Goal: Task Accomplishment & Management: Manage account settings

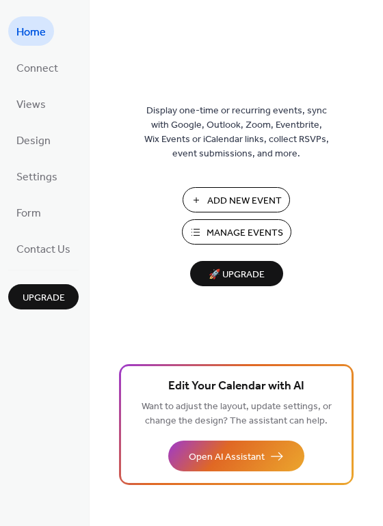
drag, startPoint x: 378, startPoint y: 40, endPoint x: 383, endPoint y: 67, distance: 27.7
click at [382, 67] on div "Display one-time or recurring events, sync with Google, Outlook, Zoom, Eventbri…" at bounding box center [235, 263] width 293 height 526
drag, startPoint x: 376, startPoint y: 44, endPoint x: 375, endPoint y: 70, distance: 25.3
click at [375, 70] on div "Display one-time or recurring events, sync with Google, Outlook, Zoom, Eventbri…" at bounding box center [235, 285] width 293 height 482
click at [376, 70] on div "Display one-time or recurring events, sync with Google, Outlook, Zoom, Eventbri…" at bounding box center [235, 285] width 293 height 482
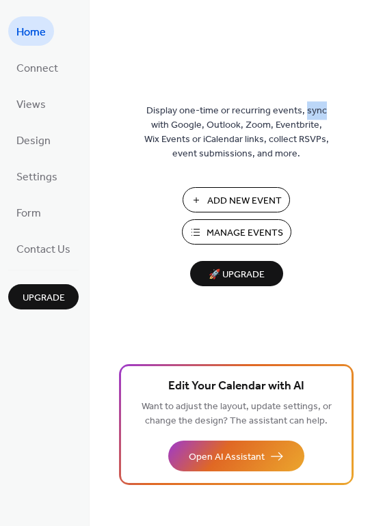
click at [376, 70] on div "Display one-time or recurring events, sync with Google, Outlook, Zoom, Eventbri…" at bounding box center [235, 285] width 293 height 482
click at [296, 23] on div "Display one-time or recurring events, sync with Google, Outlook, Zoom, Eventbri…" at bounding box center [235, 263] width 293 height 526
click at [240, 231] on span "Manage Events" at bounding box center [244, 233] width 77 height 14
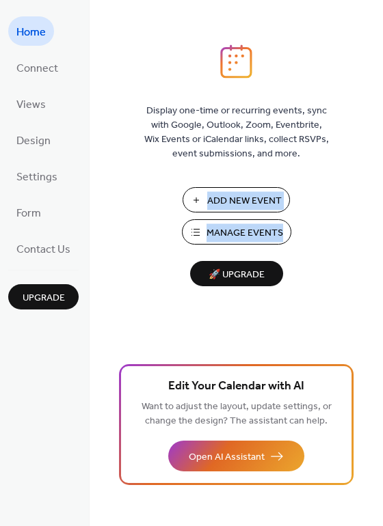
drag, startPoint x: 379, startPoint y: 206, endPoint x: 378, endPoint y: 242, distance: 36.2
click at [378, 242] on div "Display one-time or recurring events, sync with Google, Outlook, Zoom, Eventbri…" at bounding box center [235, 285] width 293 height 482
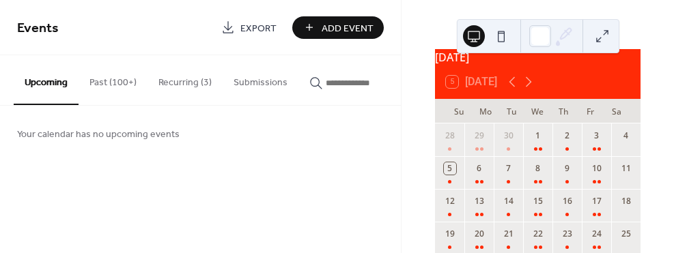
scroll to position [19, 0]
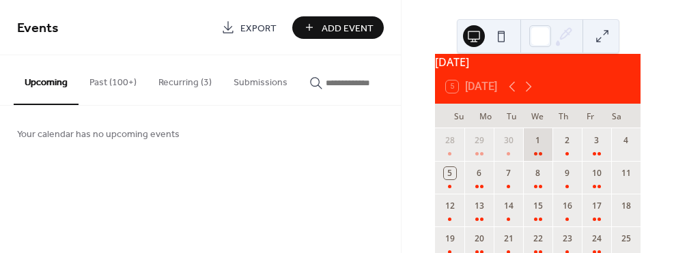
click at [534, 160] on div "1" at bounding box center [537, 144] width 29 height 33
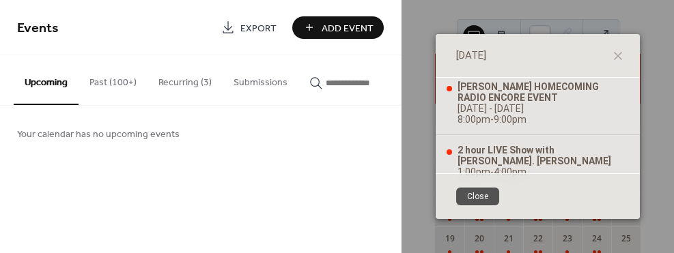
scroll to position [9, 0]
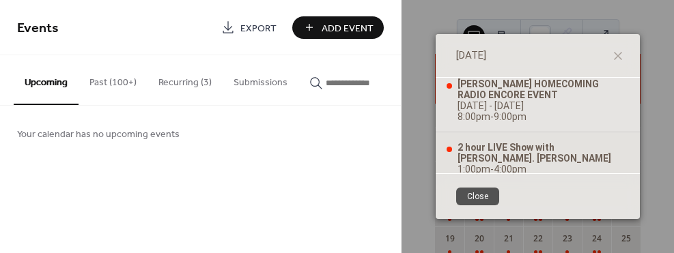
click at [532, 164] on div "1:00pm - 4:00pm" at bounding box center [543, 169] width 171 height 11
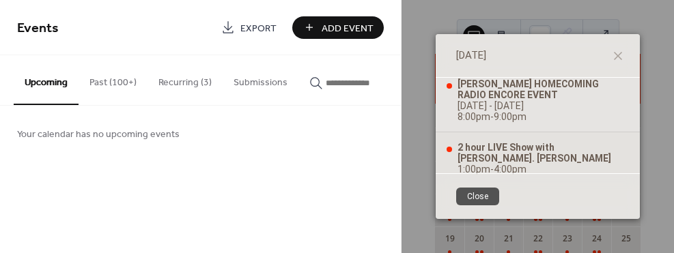
click at [532, 164] on div "1:00pm - 4:00pm" at bounding box center [543, 169] width 171 height 11
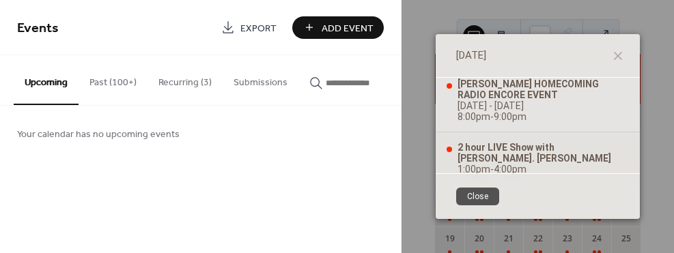
click at [532, 164] on div "1:00pm - 4:00pm" at bounding box center [543, 169] width 171 height 11
click at [538, 147] on div "2 hour LIVE Show with Br. Bill Lytle" at bounding box center [543, 153] width 171 height 22
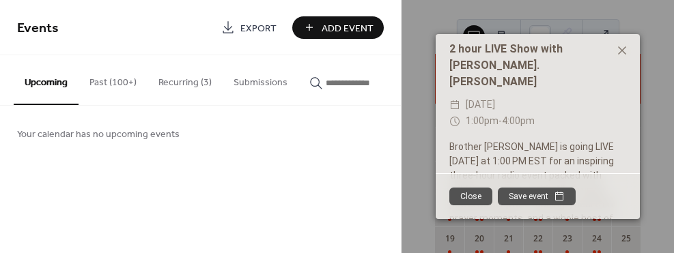
scroll to position [0, 0]
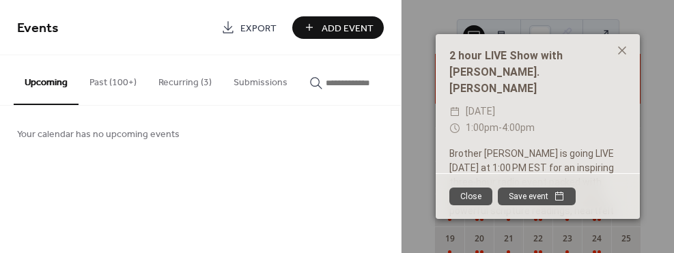
click at [98, 87] on button "Past (100+)" at bounding box center [113, 79] width 69 height 49
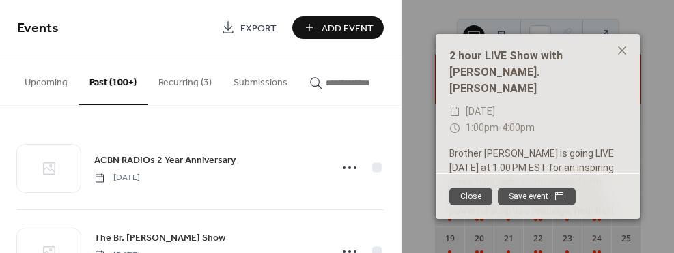
click at [625, 48] on icon at bounding box center [622, 50] width 8 height 8
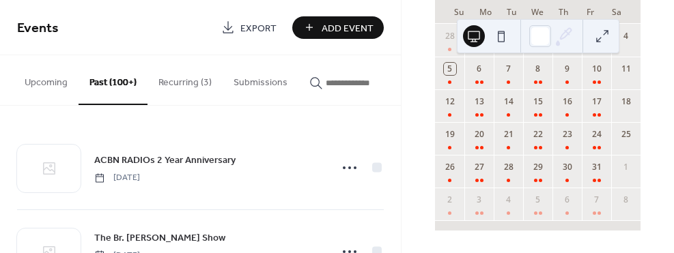
click at [185, 83] on button "Recurring (3)" at bounding box center [185, 79] width 75 height 49
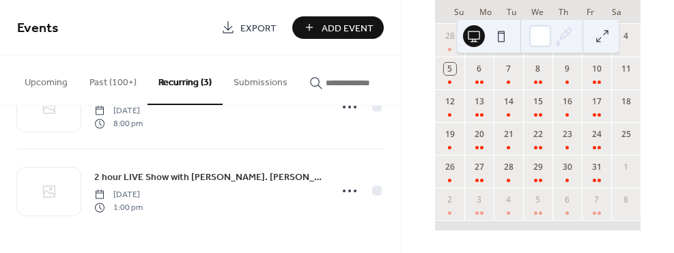
scroll to position [147, 0]
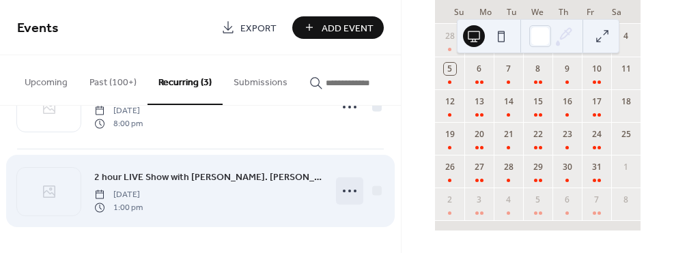
click at [343, 191] on circle at bounding box center [344, 191] width 3 height 3
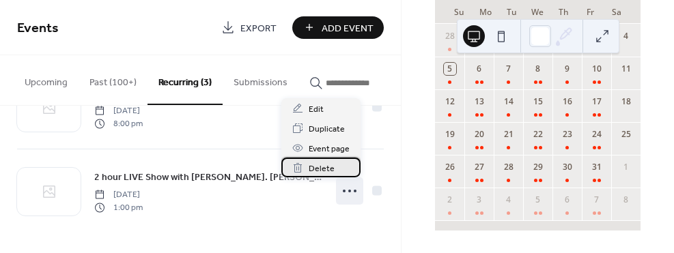
click at [321, 166] on span "Delete" at bounding box center [322, 169] width 26 height 14
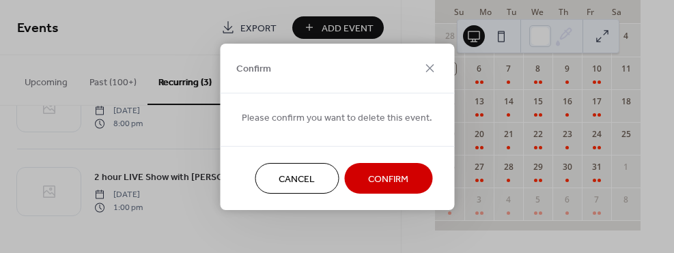
click at [378, 182] on span "Confirm" at bounding box center [388, 179] width 40 height 14
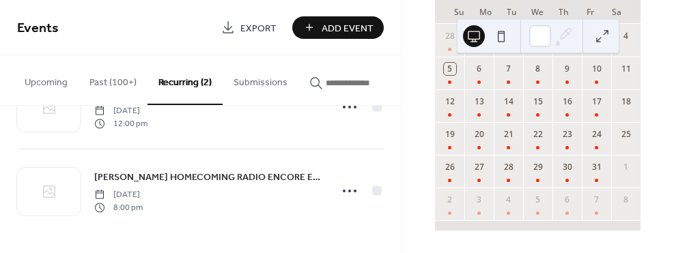
scroll to position [63, 0]
click at [340, 27] on span "Add Event" at bounding box center [348, 28] width 52 height 14
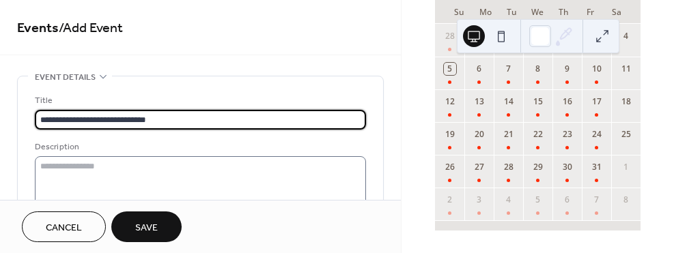
type input "**********"
click at [114, 174] on textarea at bounding box center [200, 202] width 331 height 92
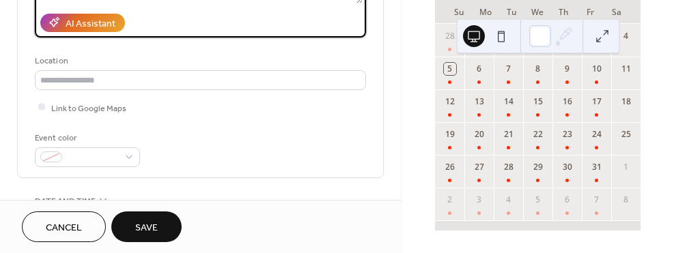
scroll to position [245, 0]
type textarea "**********"
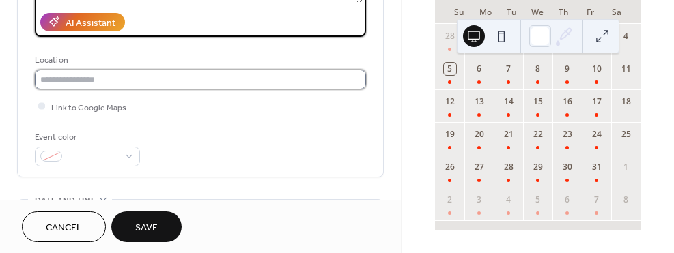
click at [92, 77] on input "text" at bounding box center [200, 80] width 331 height 20
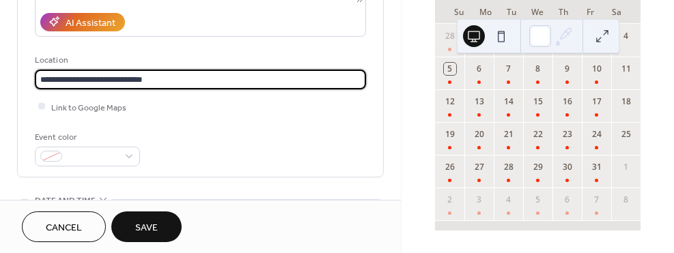
type input "**********"
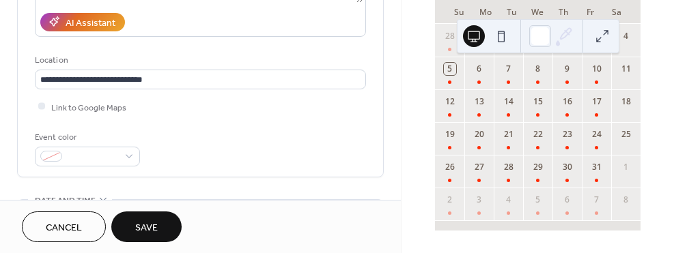
drag, startPoint x: 401, startPoint y: 60, endPoint x: 402, endPoint y: 79, distance: 18.5
click at [402, 79] on div "October 2025 5 Today Su Mo Tu We Th Fr Sa 28 29 30 1 2 3 4 5 6 7 8 9 10 11 12 1…" at bounding box center [538, 126] width 273 height 253
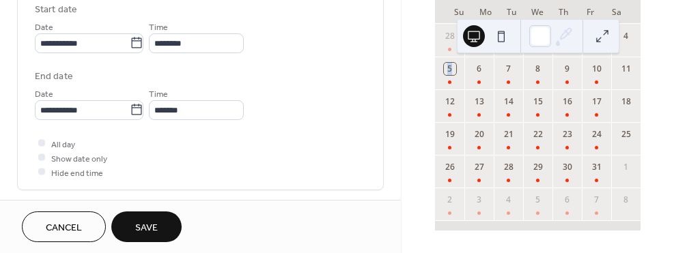
scroll to position [462, 0]
click at [39, 140] on div at bounding box center [41, 141] width 7 height 7
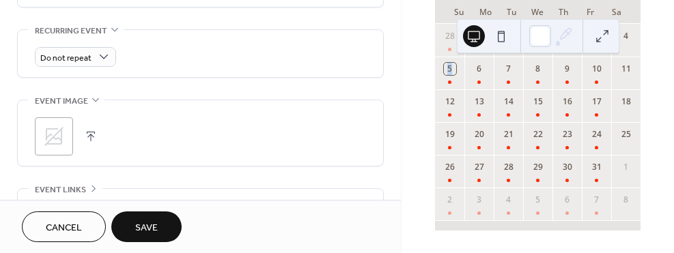
scroll to position [652, 0]
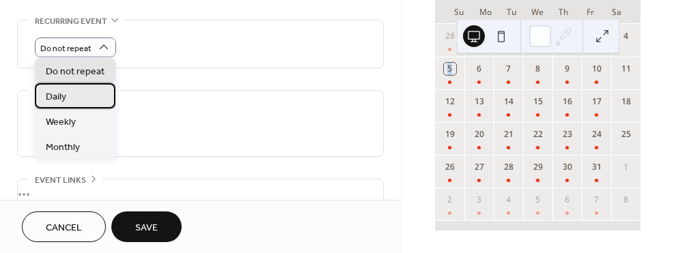
click at [65, 94] on span "Daily" at bounding box center [56, 96] width 20 height 14
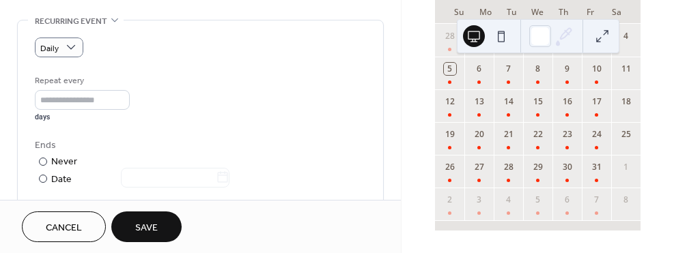
drag, startPoint x: 401, startPoint y: 139, endPoint x: 400, endPoint y: 160, distance: 20.5
click at [400, 160] on div "**********" at bounding box center [200, 100] width 401 height 200
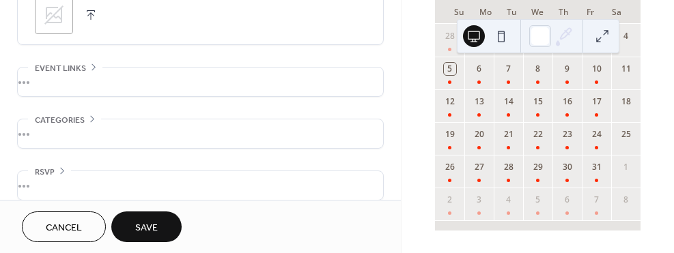
scroll to position [965, 0]
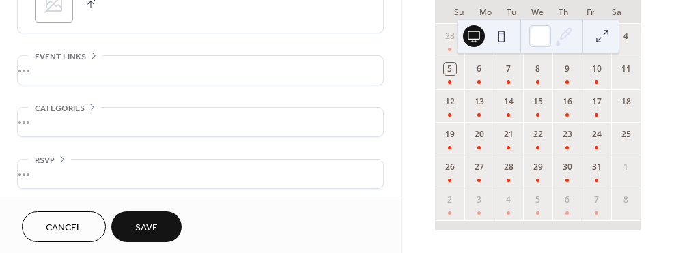
click at [144, 222] on span "Save" at bounding box center [146, 228] width 23 height 14
